Goal: Find specific page/section: Find specific page/section

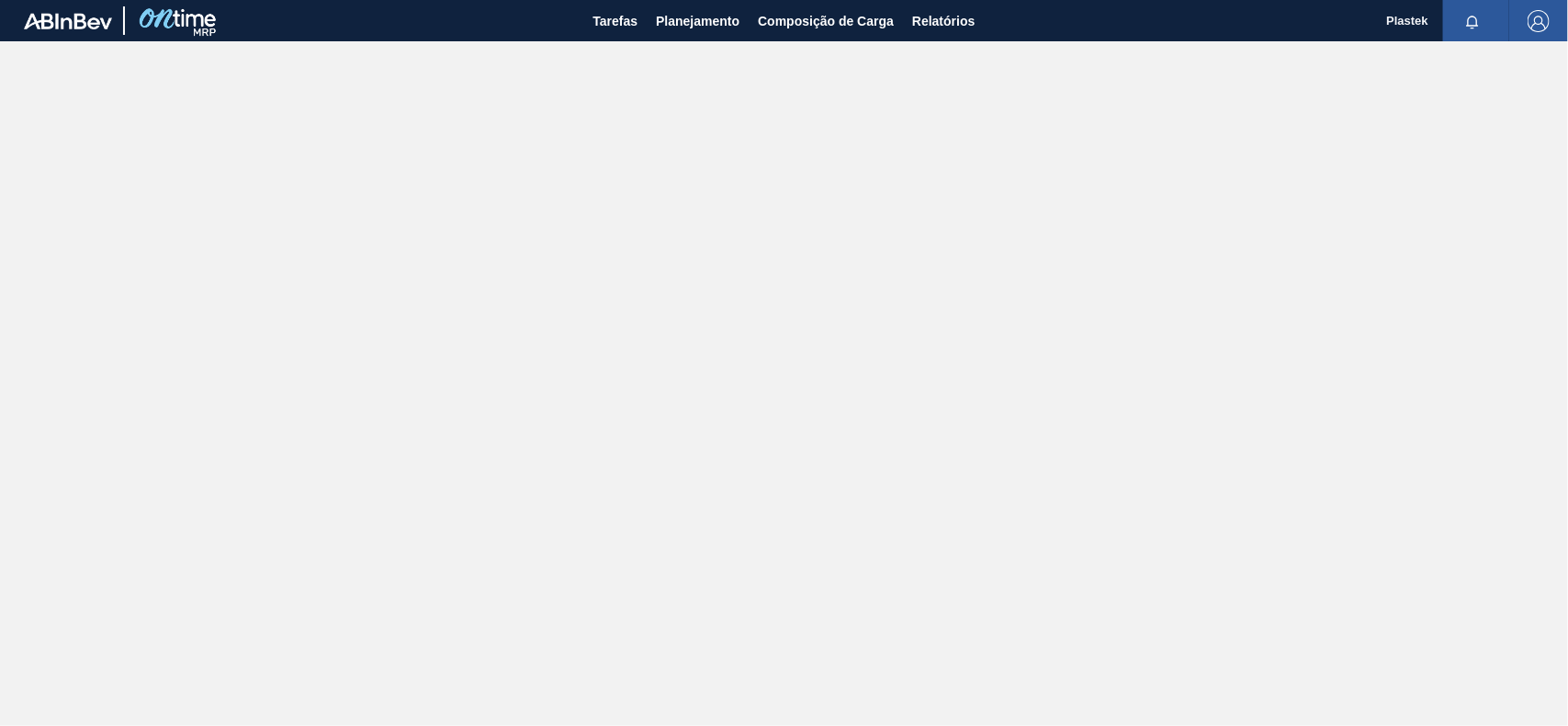
click at [969, 345] on main "Tarefas Planejamento Composição de Carga Relatórios Plastek Marcar todas como l…" at bounding box center [784, 363] width 1568 height 726
click at [704, 8] on button "Planejamento" at bounding box center [697, 20] width 102 height 41
click at [727, 20] on div "Pedidos Volume Plano Diário Estoque Fornecedor Plano de Produção do Fornecedor" at bounding box center [784, 363] width 1568 height 726
click at [787, 19] on span "Composição de Carga" at bounding box center [825, 20] width 136 height 22
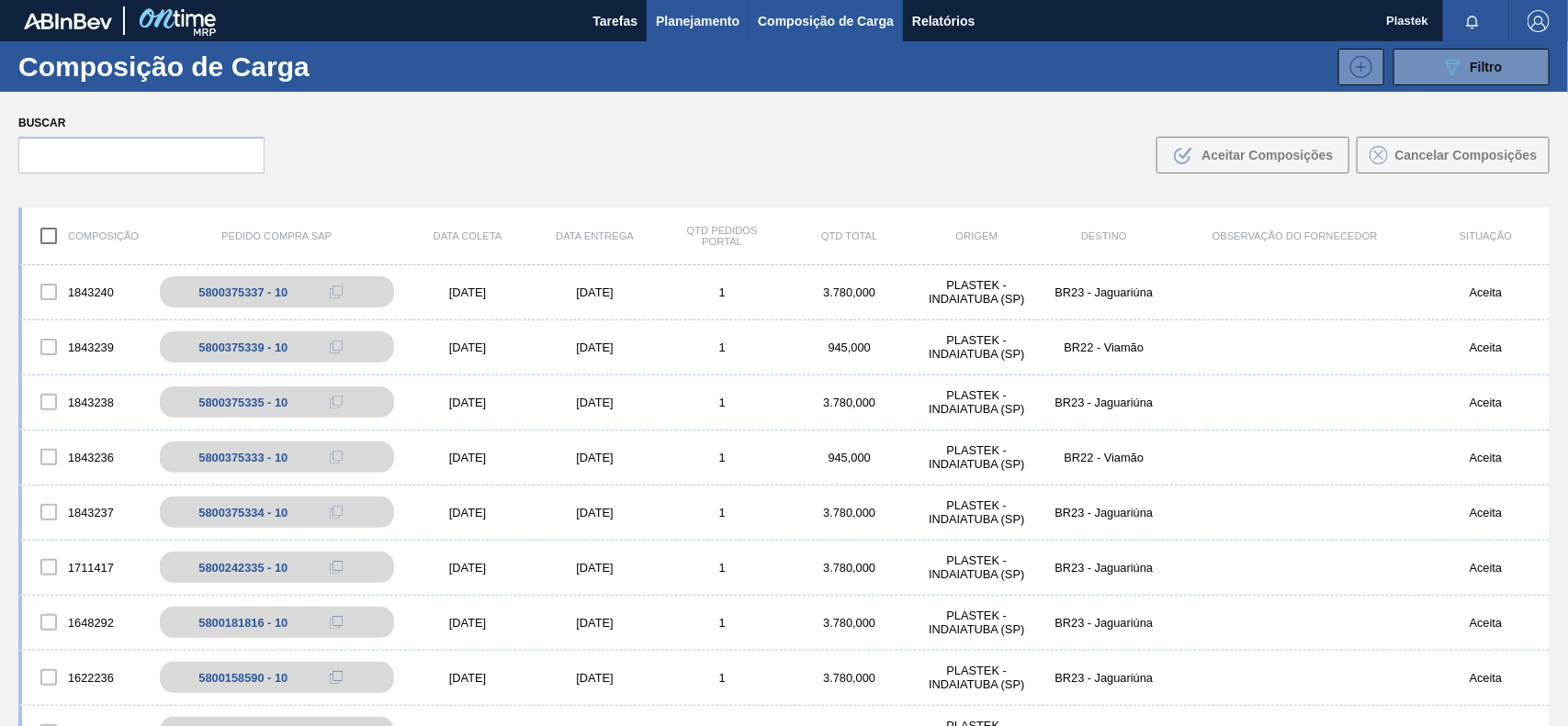
click at [668, 14] on span "Planejamento" at bounding box center [697, 20] width 84 height 22
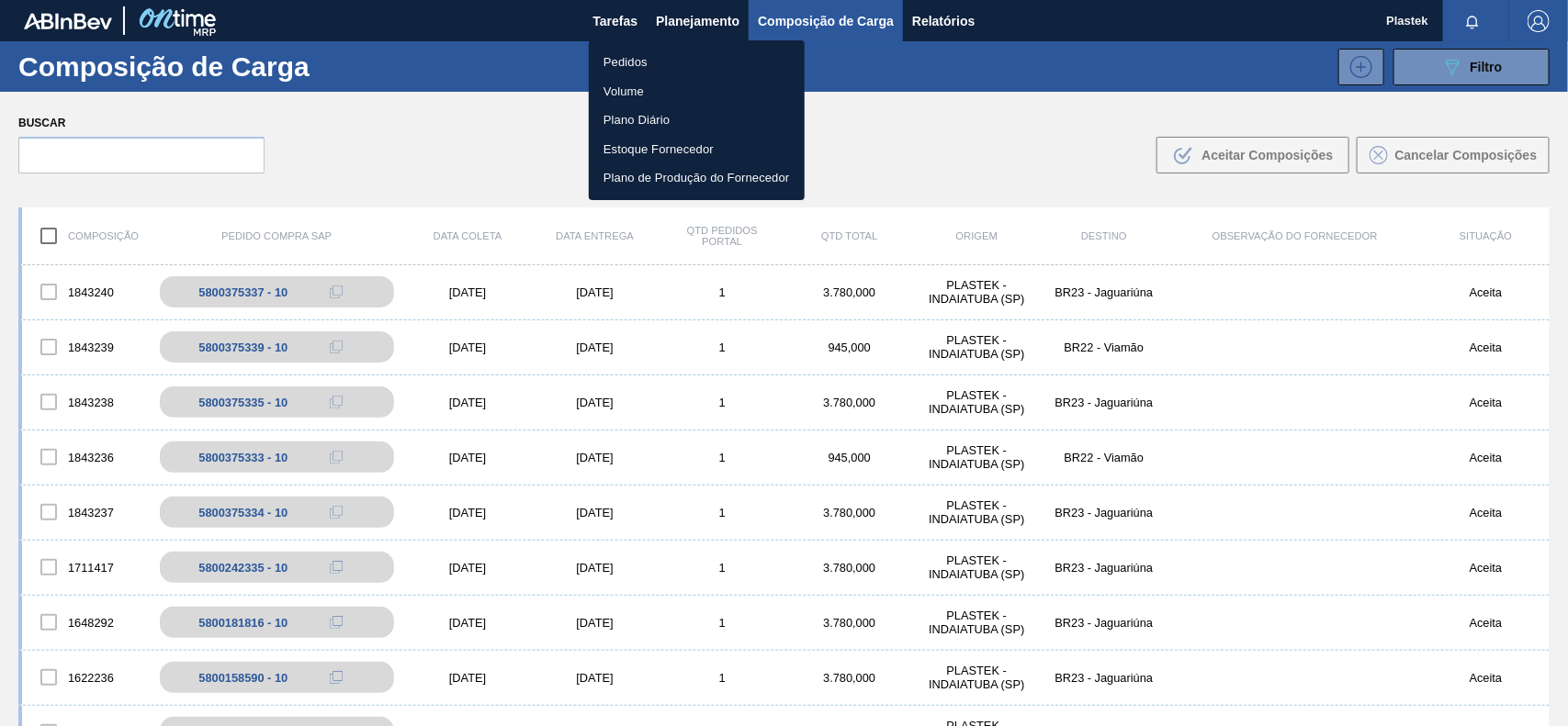
click at [640, 61] on li "Pedidos" at bounding box center [696, 62] width 216 height 29
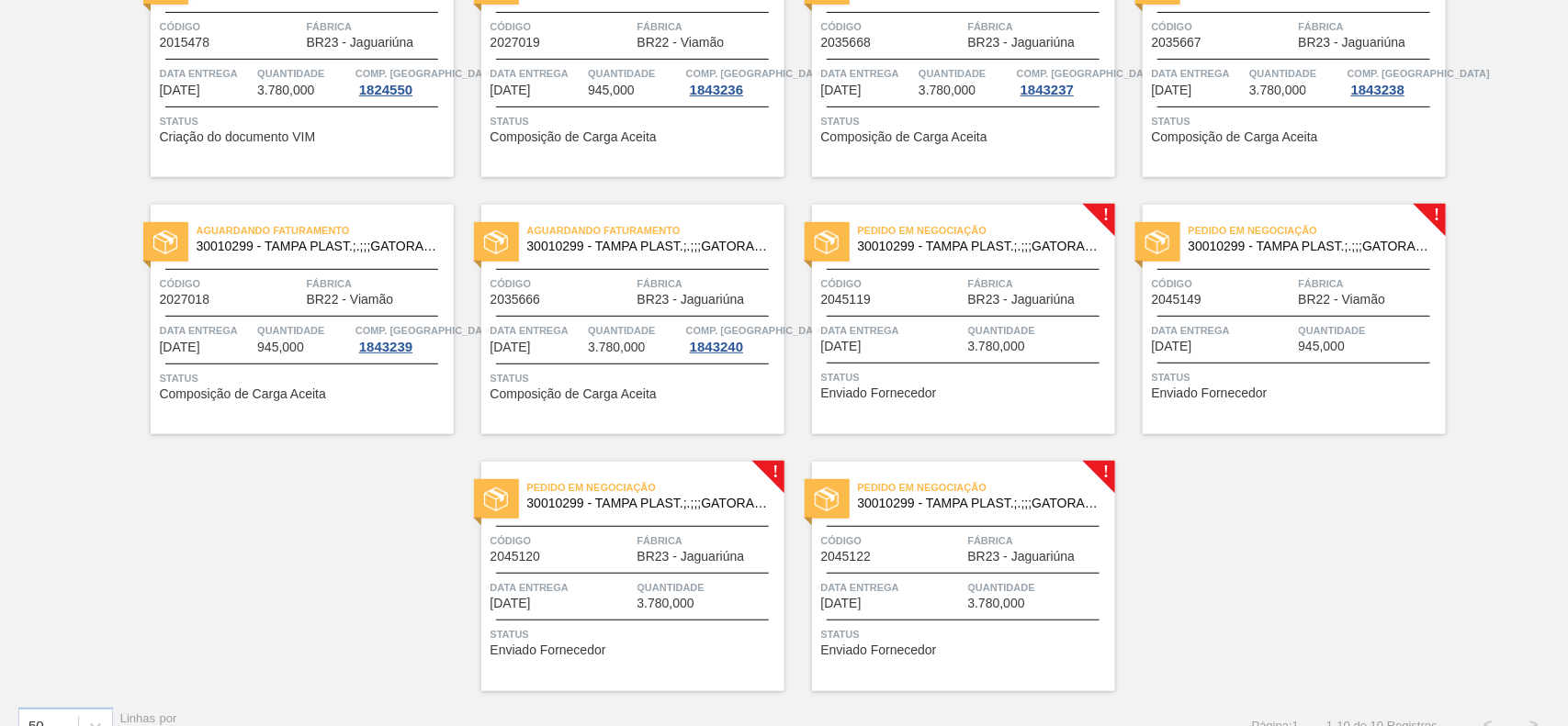
scroll to position [229, 0]
